Goal: Information Seeking & Learning: Learn about a topic

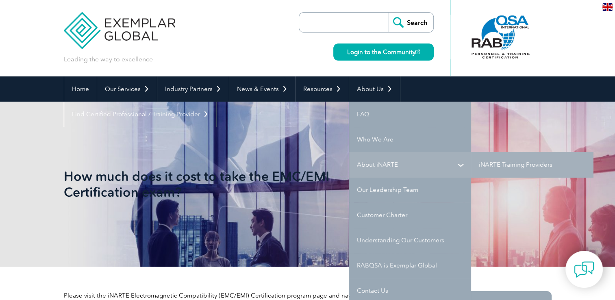
click at [374, 168] on link "About iNARTE" at bounding box center [410, 164] width 122 height 25
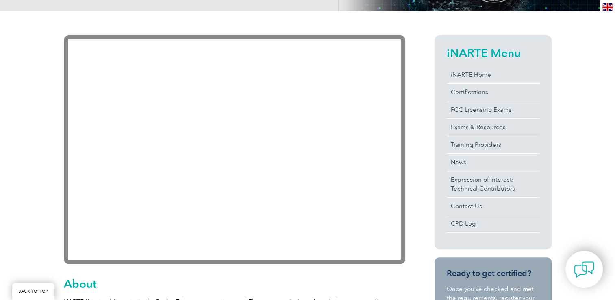
scroll to position [168, 0]
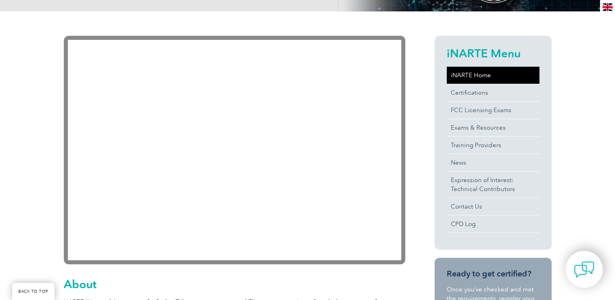
click at [483, 79] on link "iNARTE Home" at bounding box center [493, 75] width 93 height 17
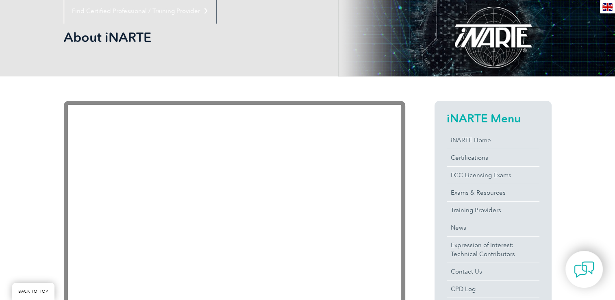
scroll to position [104, 0]
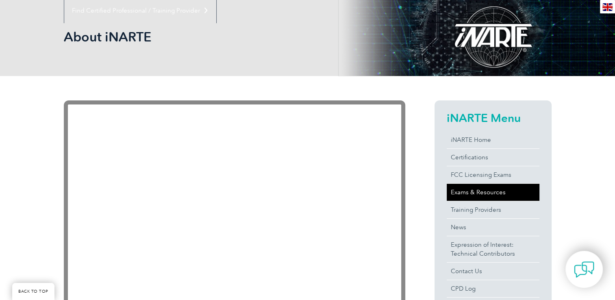
click at [465, 195] on link "Exams & Resources" at bounding box center [493, 192] width 93 height 17
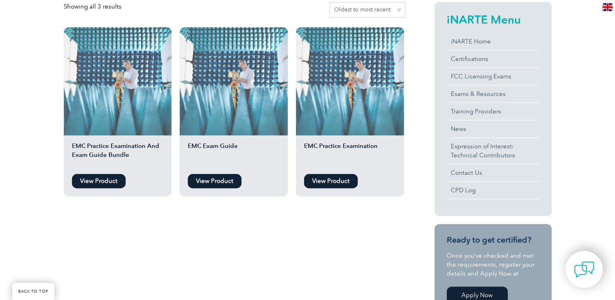
scroll to position [205, 0]
click at [464, 64] on link "Certifications" at bounding box center [493, 58] width 93 height 17
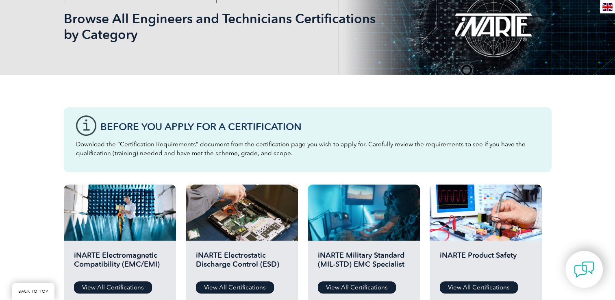
scroll to position [194, 0]
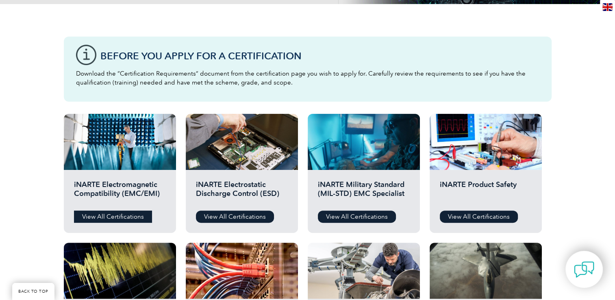
click at [126, 219] on link "View All Certifications" at bounding box center [113, 217] width 78 height 12
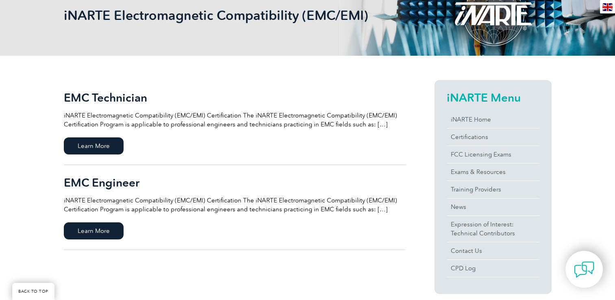
scroll to position [141, 0]
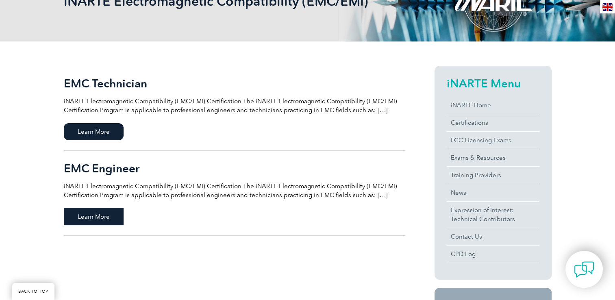
click at [102, 214] on span "Learn More" at bounding box center [94, 216] width 60 height 17
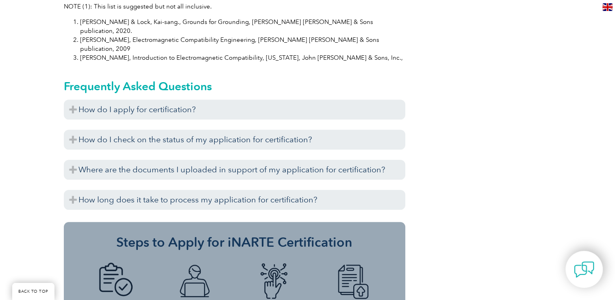
scroll to position [890, 0]
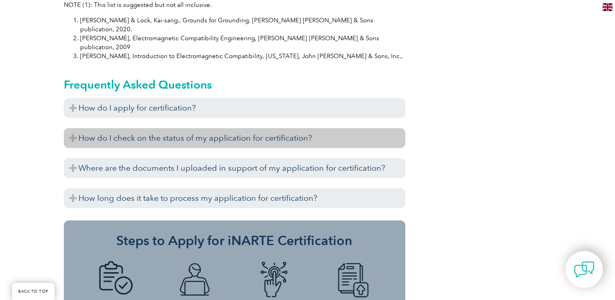
click at [104, 128] on h3 "How do I check on the status of my application for certification?" at bounding box center [235, 138] width 342 height 20
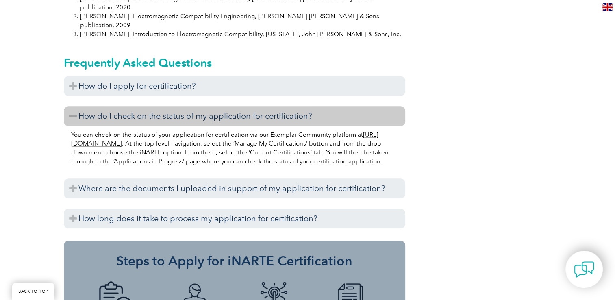
scroll to position [915, 0]
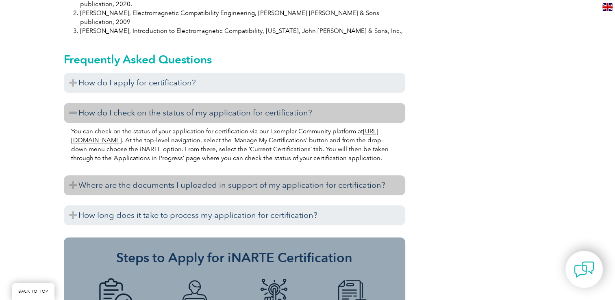
click at [113, 175] on h3 "Where are the documents I uploaded in support of my application for certificati…" at bounding box center [235, 185] width 342 height 20
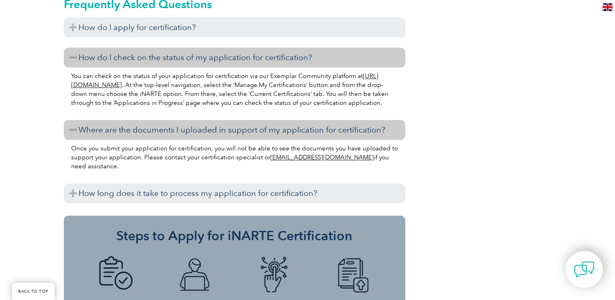
scroll to position [972, 0]
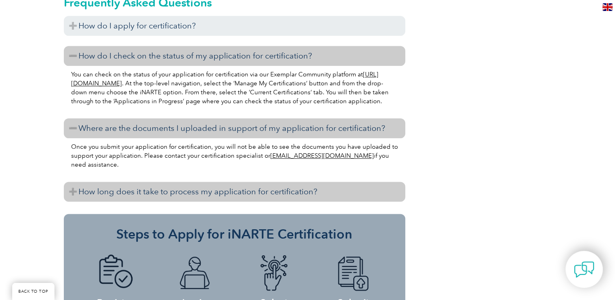
click at [102, 182] on h3 "How long does it take to process my application for certification?" at bounding box center [235, 192] width 342 height 20
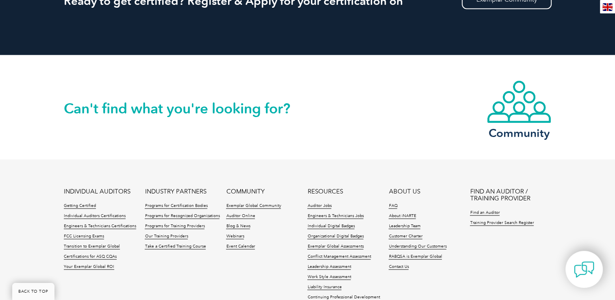
scroll to position [1465, 0]
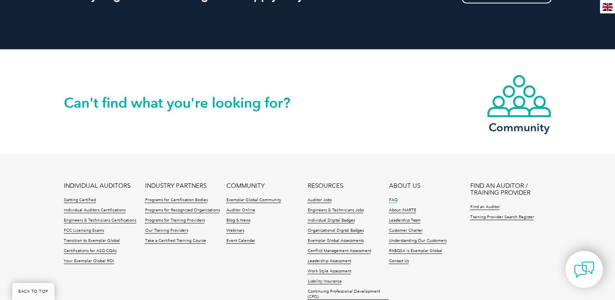
click at [395, 197] on link "FAQ" at bounding box center [393, 200] width 9 height 6
